Goal: Information Seeking & Learning: Learn about a topic

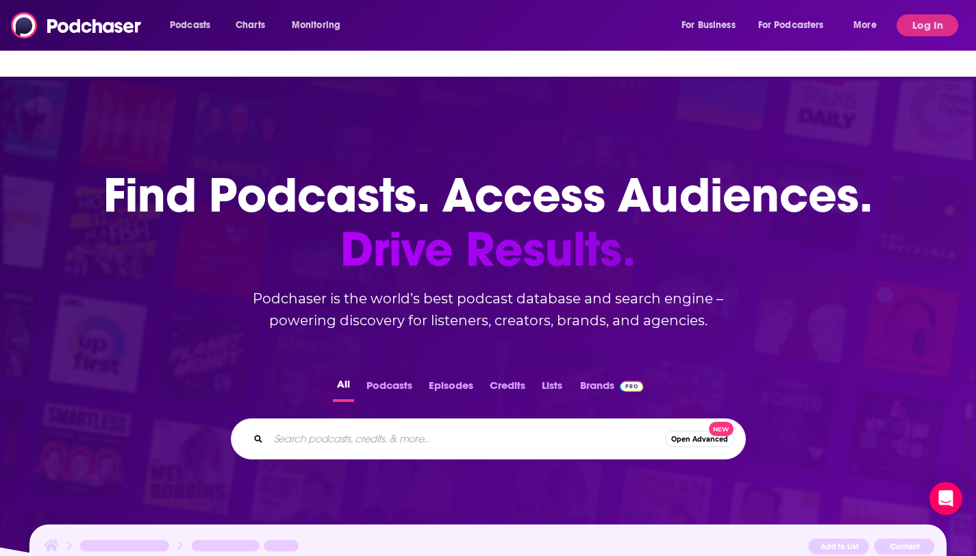
click at [403, 428] on input "Search podcasts, credits, & more..." at bounding box center [466, 439] width 396 height 22
paste input "TechStrong TV"
type input "TechStrong TV"
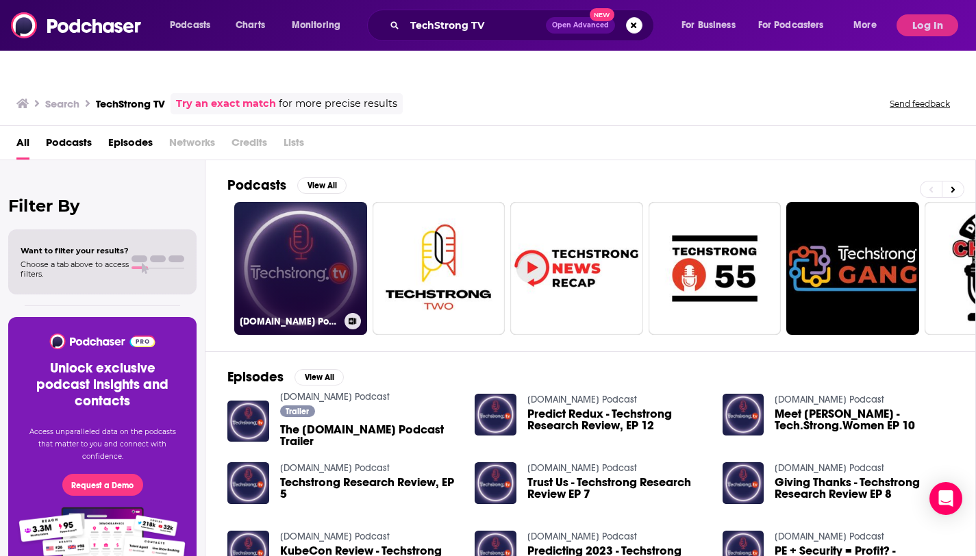
click at [314, 261] on link "[DOMAIN_NAME] Podcast" at bounding box center [300, 268] width 133 height 133
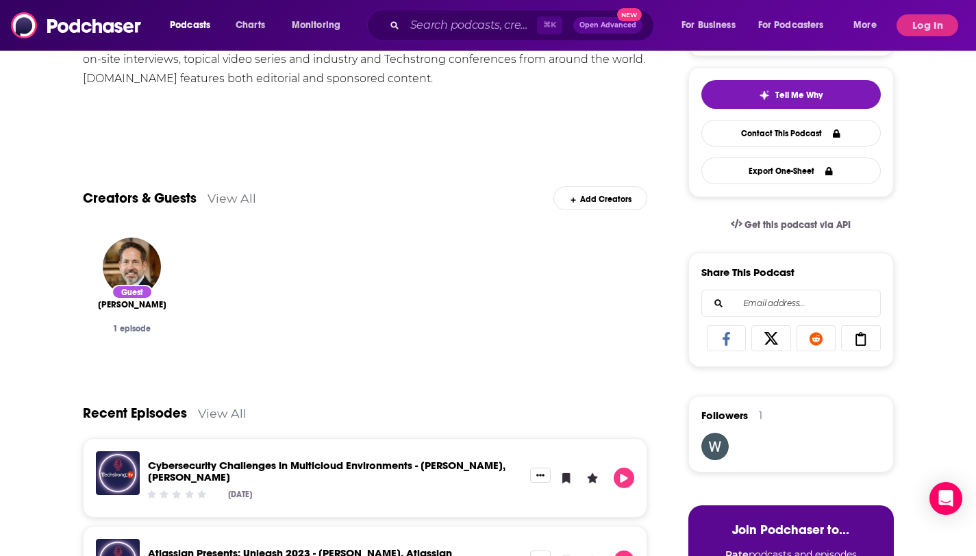
scroll to position [331, 0]
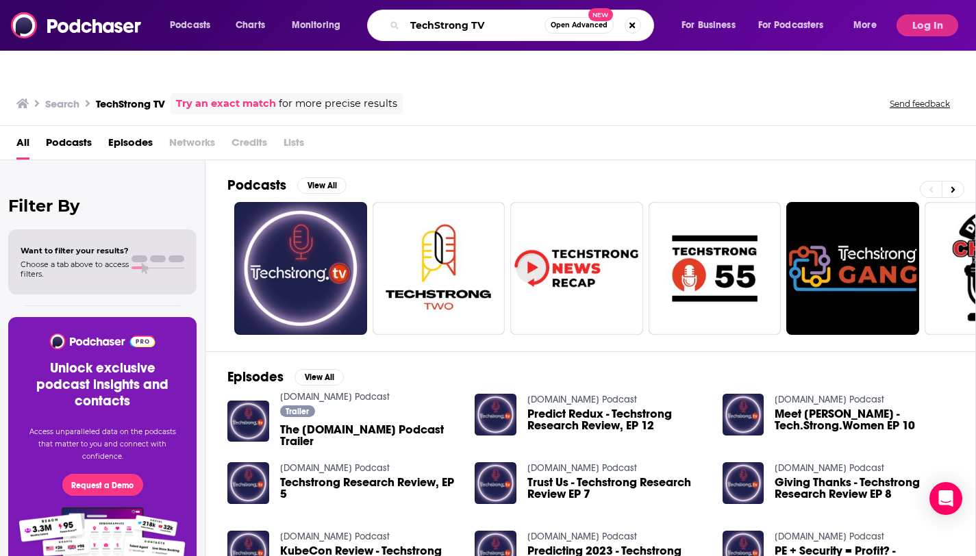
drag, startPoint x: 503, startPoint y: 29, endPoint x: 381, endPoint y: 23, distance: 122.0
click at [381, 23] on div "TechStrong TV Open Advanced New" at bounding box center [510, 25] width 287 height 31
paste input "argeting AI"
type input "Targeting AI"
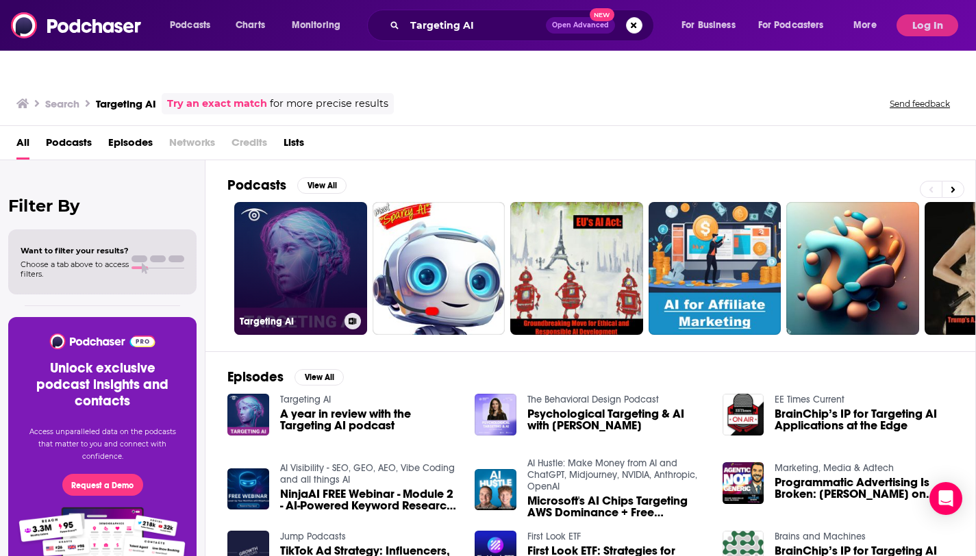
click at [328, 202] on link "Targeting AI" at bounding box center [300, 268] width 133 height 133
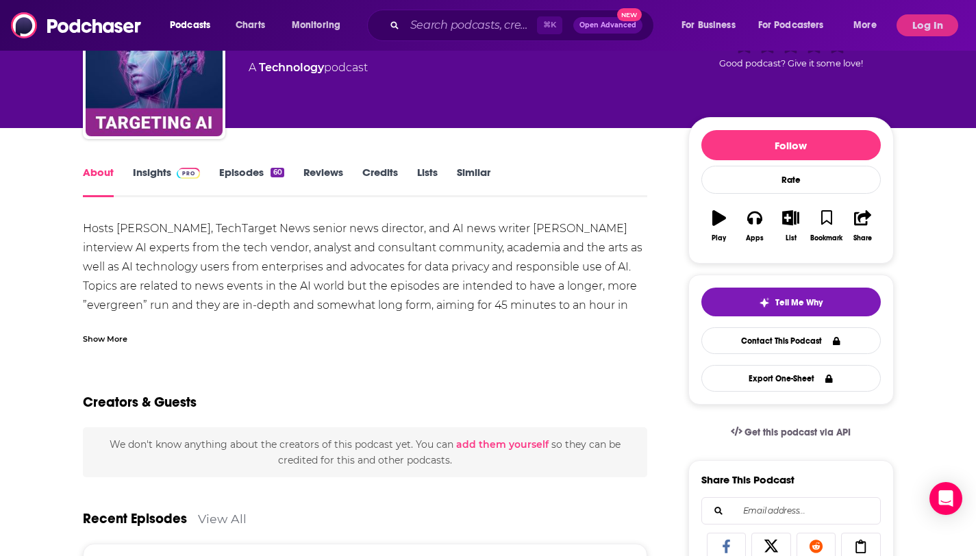
scroll to position [119, 0]
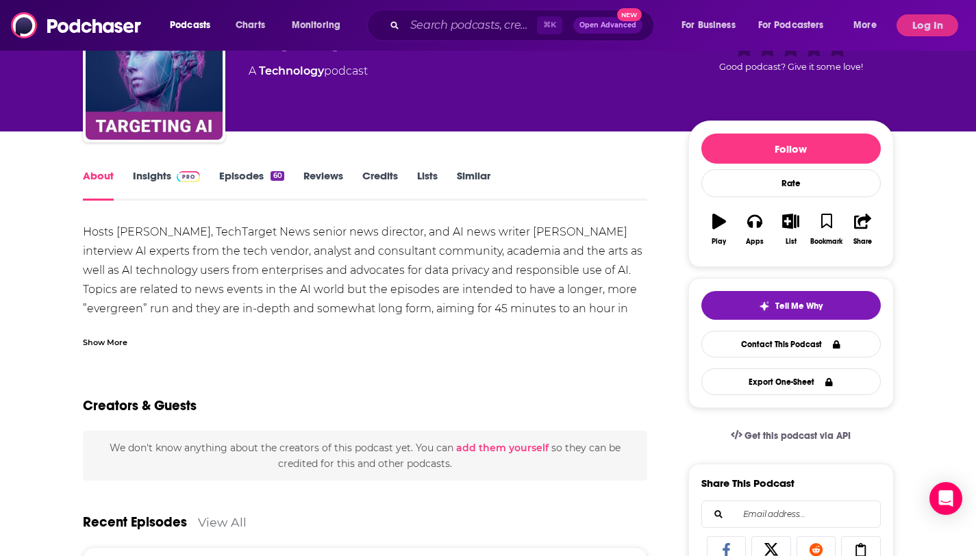
click at [167, 169] on link "Insights" at bounding box center [167, 184] width 68 height 31
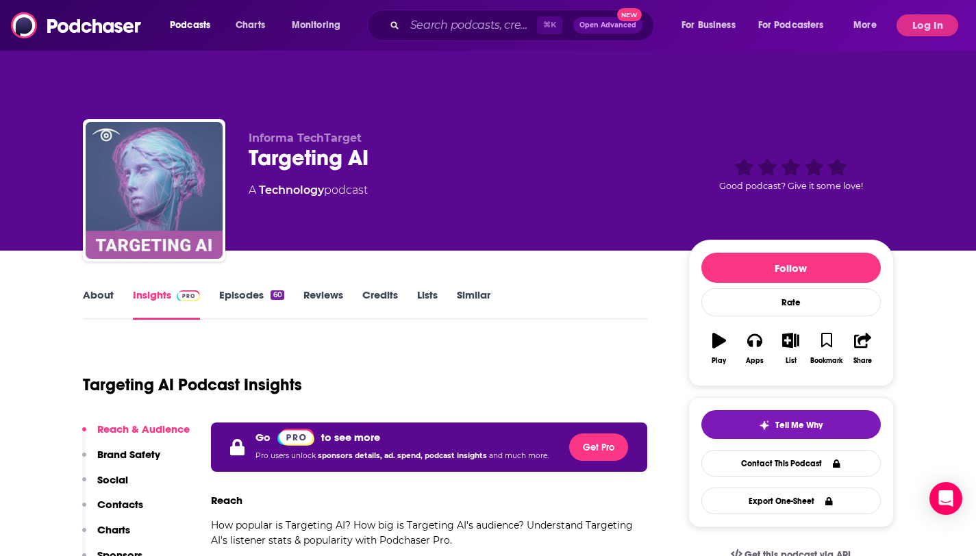
click at [162, 160] on img "Targeting AI" at bounding box center [154, 190] width 137 height 137
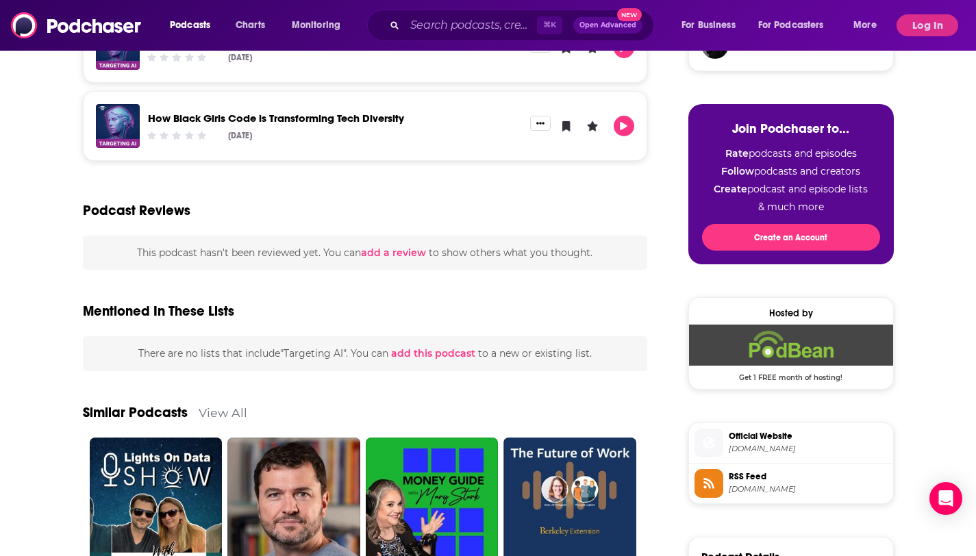
scroll to position [755, 0]
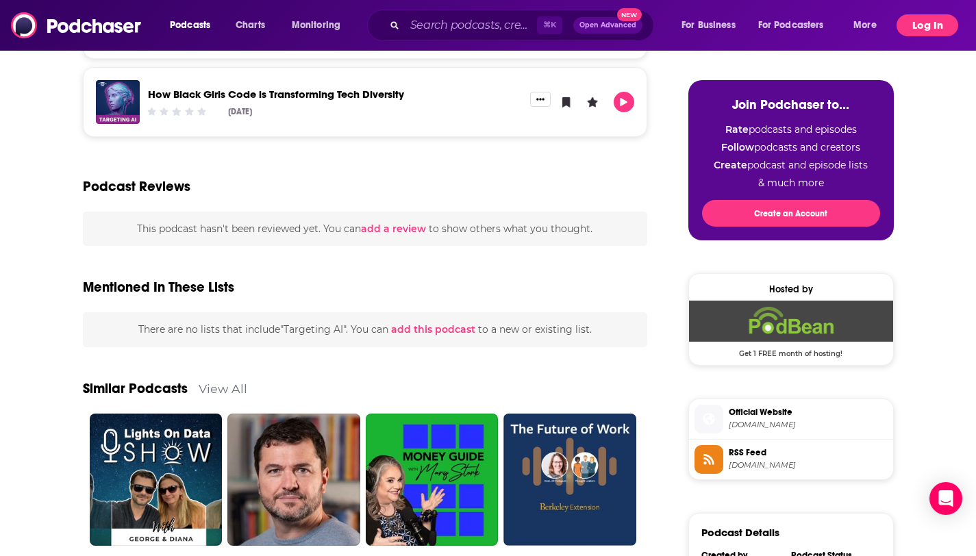
click at [917, 21] on button "Log In" at bounding box center [927, 25] width 62 height 22
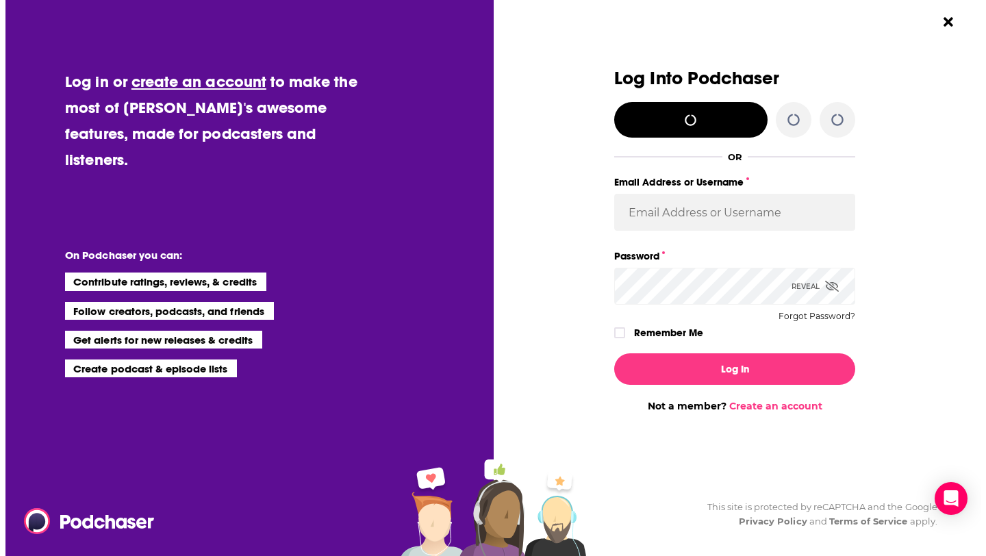
scroll to position [0, 0]
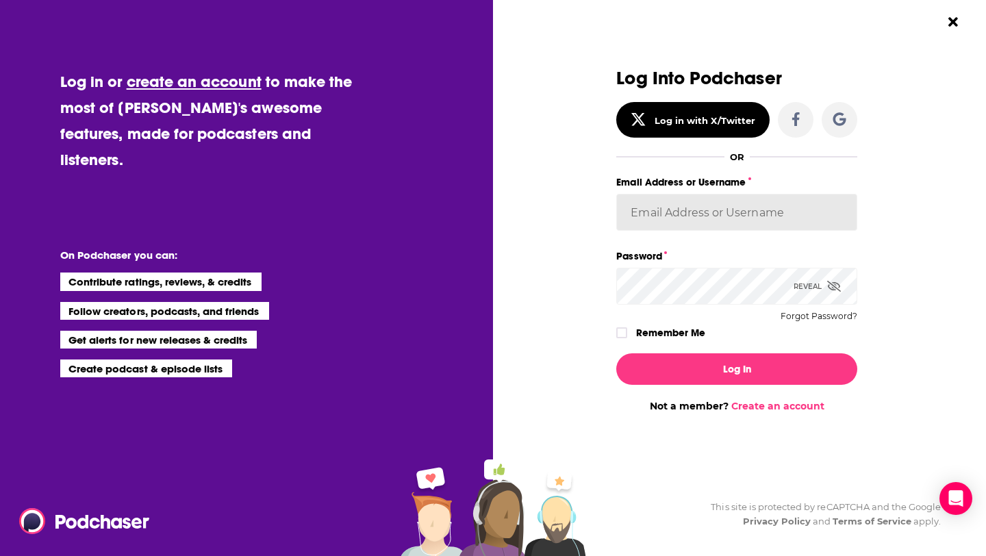
click at [760, 210] on input "Email Address or Username" at bounding box center [736, 212] width 241 height 37
type input "danikarchmer"
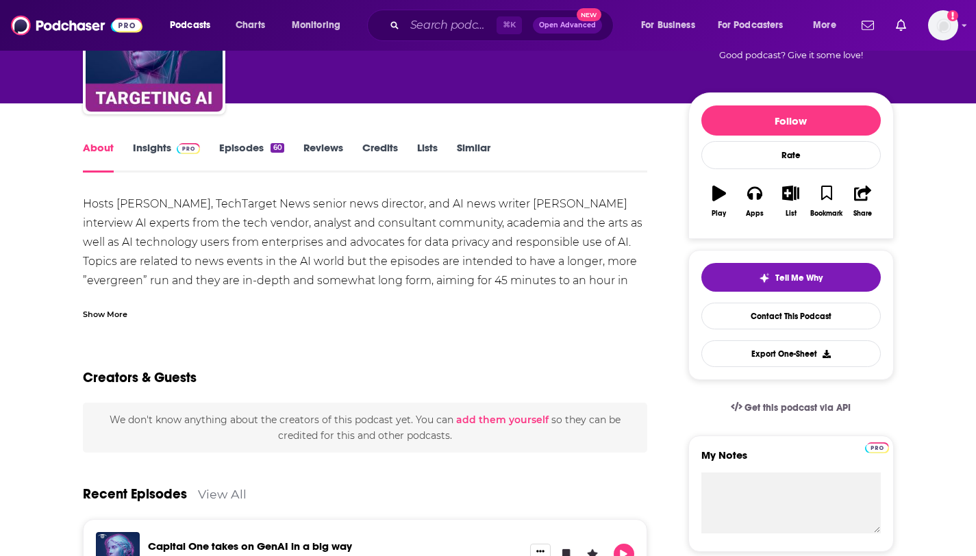
scroll to position [161, 0]
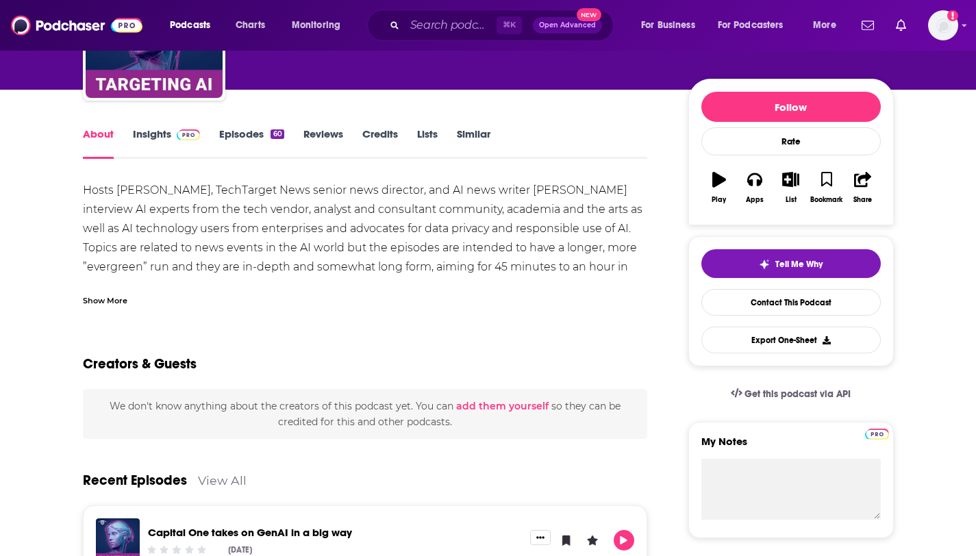
click at [162, 127] on link "Insights" at bounding box center [167, 142] width 68 height 31
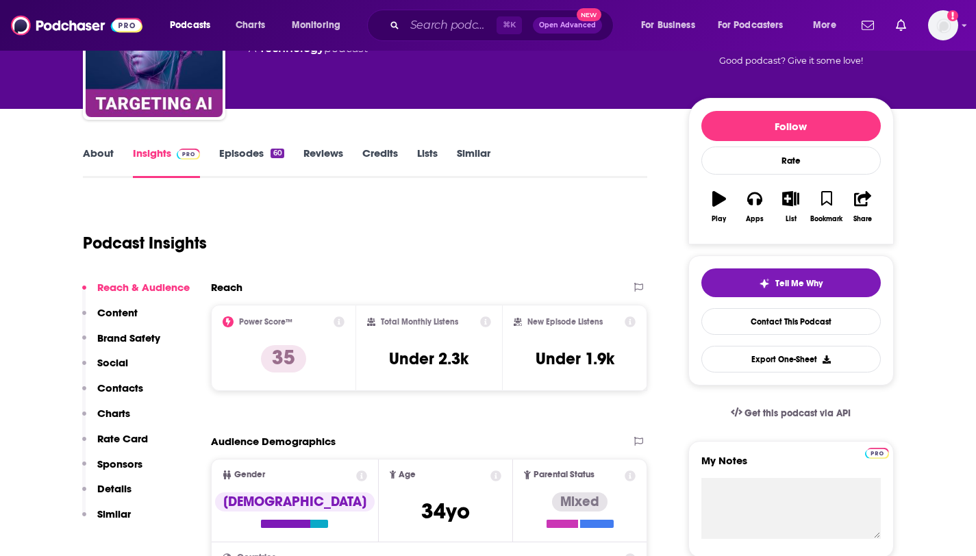
scroll to position [146, 0]
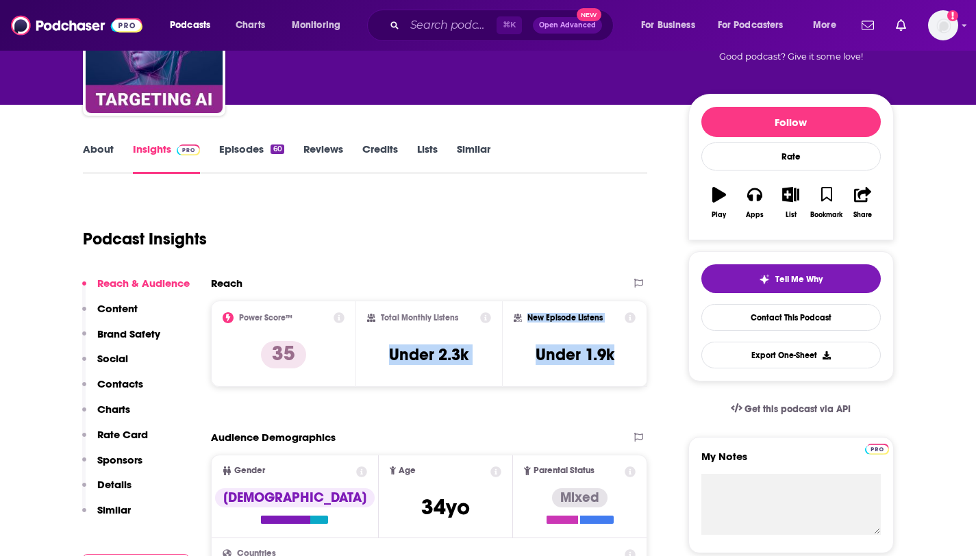
drag, startPoint x: 386, startPoint y: 327, endPoint x: 618, endPoint y: 331, distance: 231.5
click at [618, 331] on div "Power Score™ 35 Total Monthly Listens Under 2.3k New Episode Listens Under 1.9k" at bounding box center [429, 344] width 437 height 86
copy div "Under 2.3k New Episode Listens Under 1.9k"
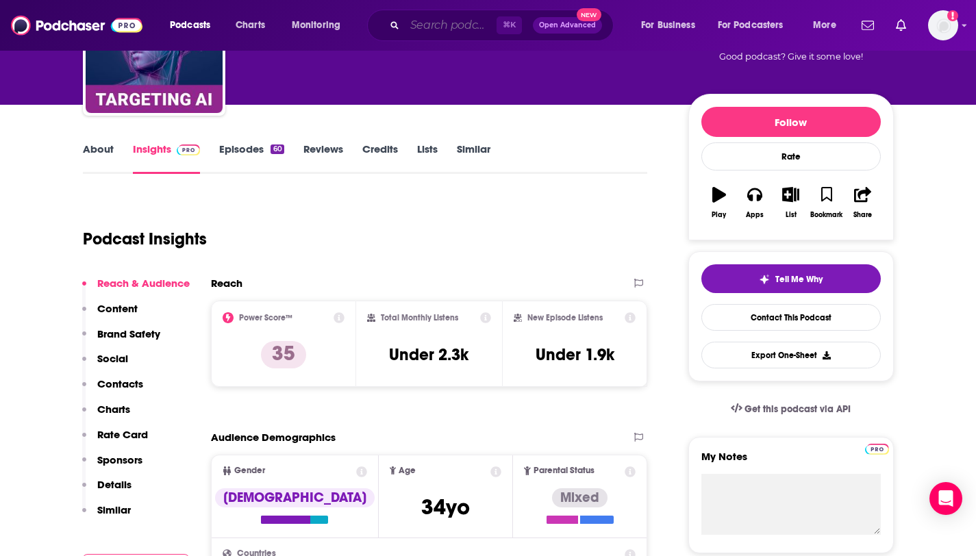
click at [477, 24] on input "Search podcasts, credits, & more..." at bounding box center [451, 25] width 92 height 22
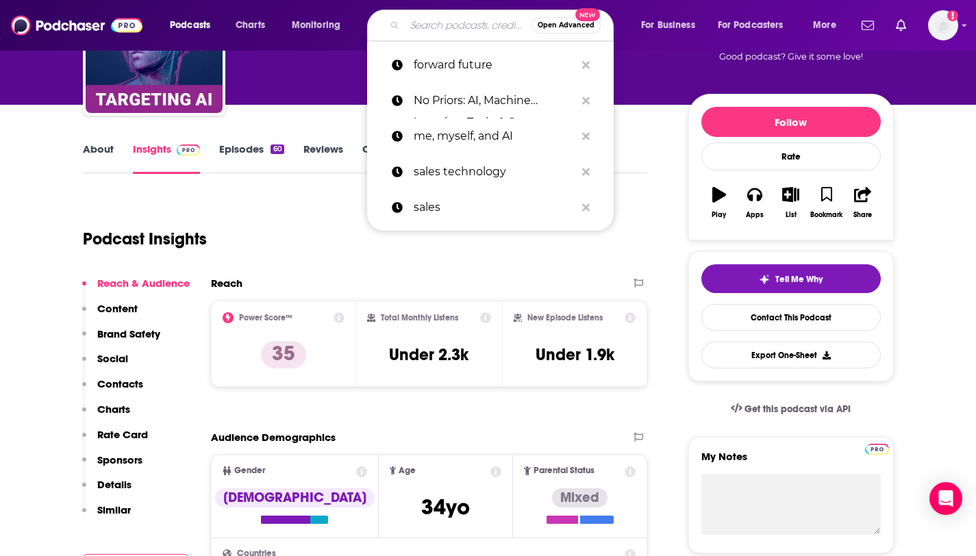
paste input "Founder Real Talk"
type input "Founder Real Talk"
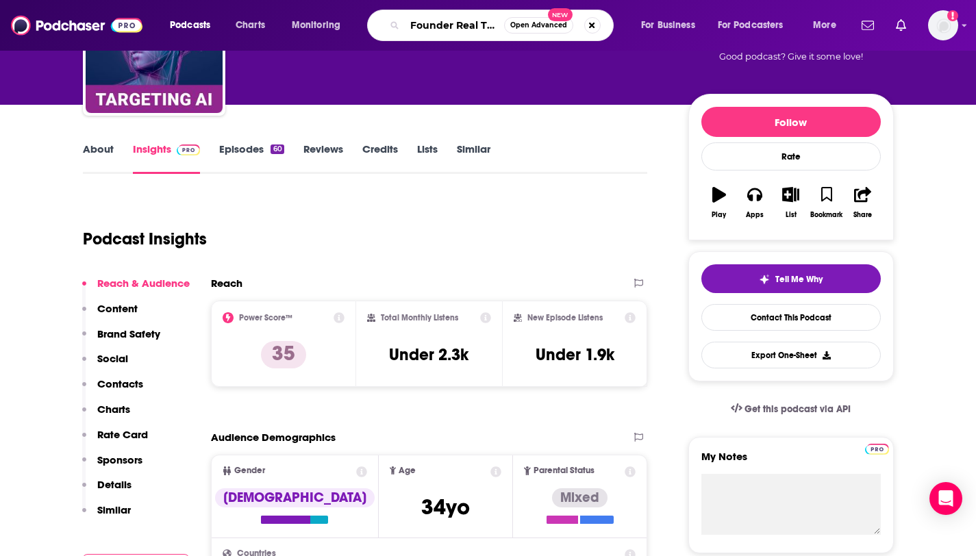
scroll to position [0, 3]
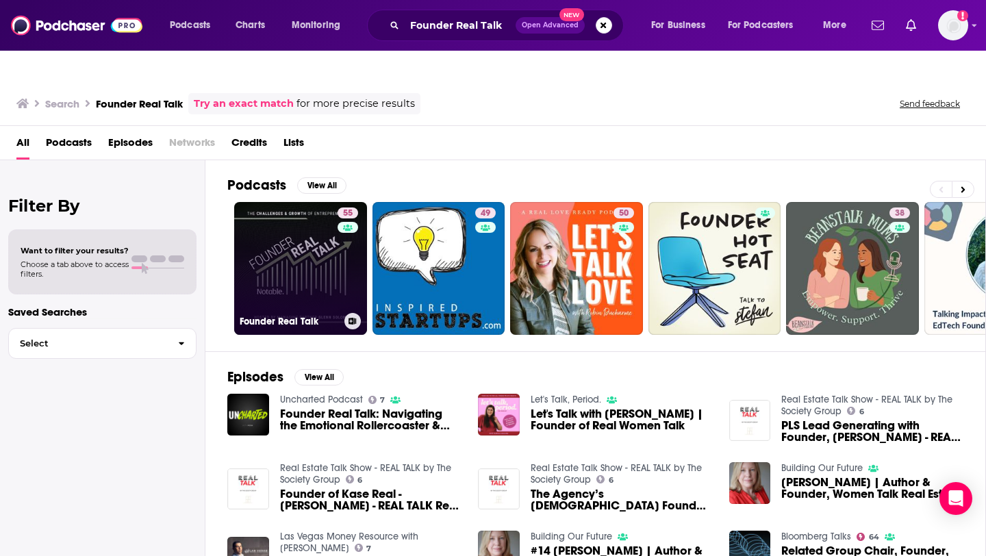
click at [307, 202] on link "55 Founder Real Talk" at bounding box center [300, 268] width 133 height 133
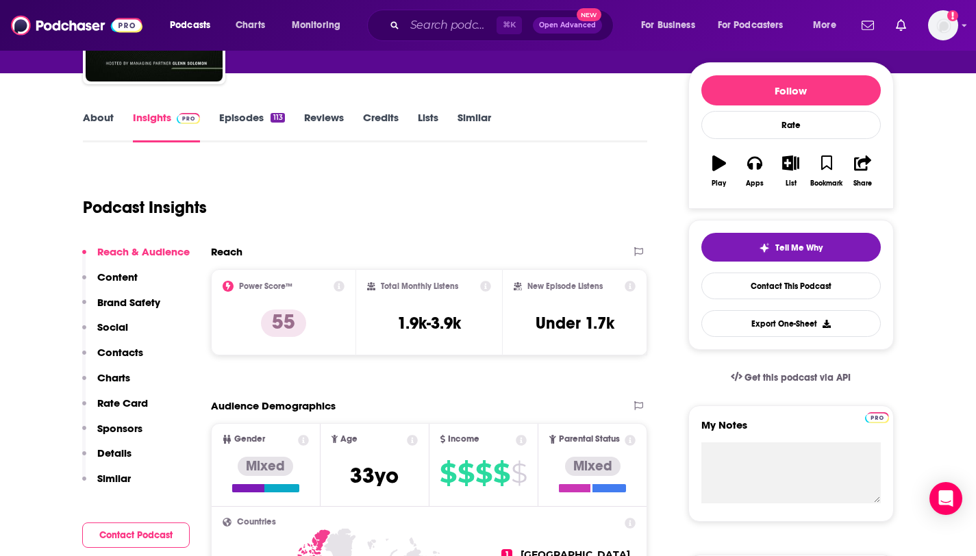
scroll to position [183, 0]
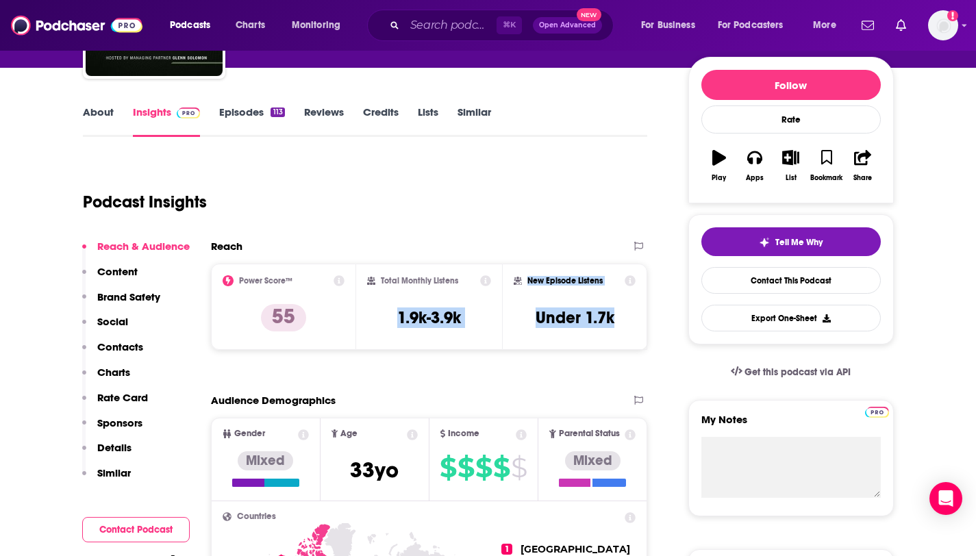
copy div "1.9k-3.9k New Episode Listens Under 1.7k"
drag, startPoint x: 398, startPoint y: 291, endPoint x: 615, endPoint y: 291, distance: 217.0
click at [614, 291] on div "Power Score™ 55 Total Monthly Listens 1.9k-3.9k New Episode Listens Under 1.7k" at bounding box center [429, 307] width 437 height 86
click at [441, 24] on input "Search podcasts, credits, & more..." at bounding box center [451, 25] width 92 height 22
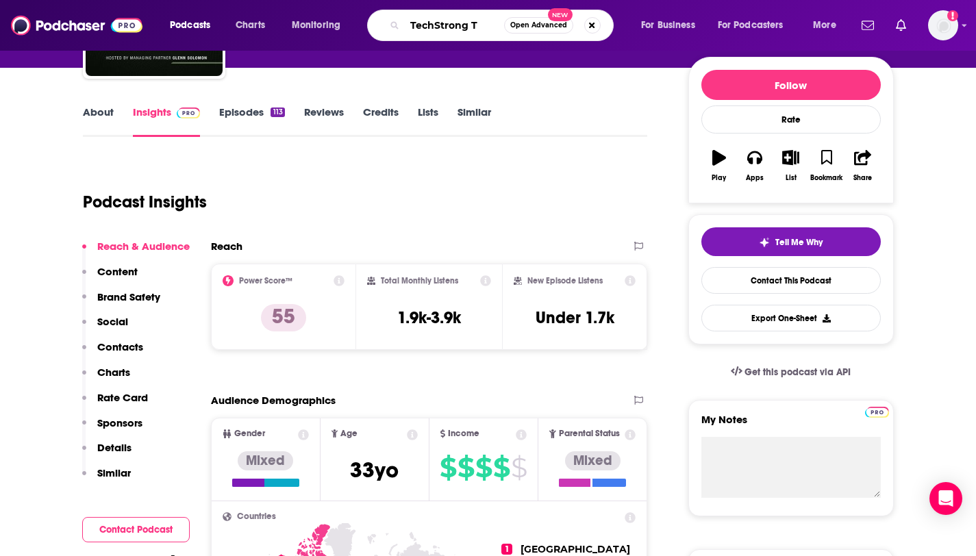
type input "TechStrong TV"
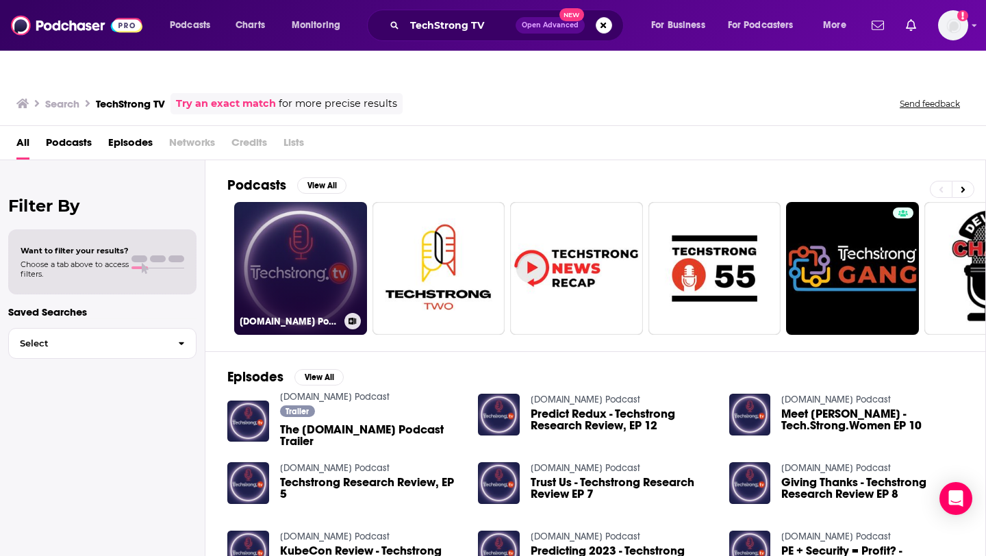
click at [292, 202] on link "[DOMAIN_NAME] Podcast" at bounding box center [300, 268] width 133 height 133
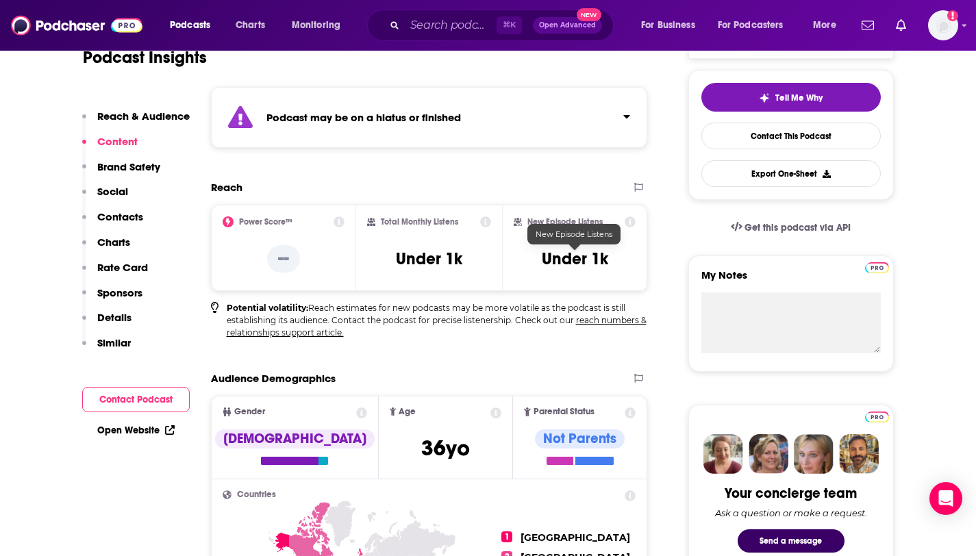
scroll to position [301, 0]
